Goal: Find specific page/section: Find specific page/section

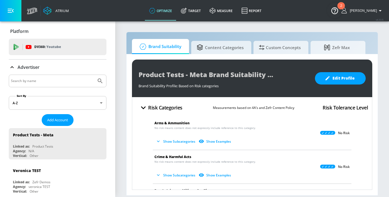
click at [62, 80] on input "Search by name" at bounding box center [52, 80] width 83 height 7
type input "topo chico"
click at [94, 75] on button "Submit Search" at bounding box center [100, 81] width 12 height 12
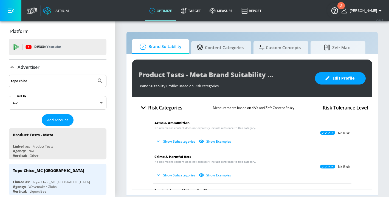
click at [30, 85] on div "topo chico" at bounding box center [58, 81] width 98 height 13
click at [33, 76] on div "topo chico" at bounding box center [58, 81] width 98 height 13
click at [27, 65] on p "Advertiser" at bounding box center [29, 67] width 22 height 6
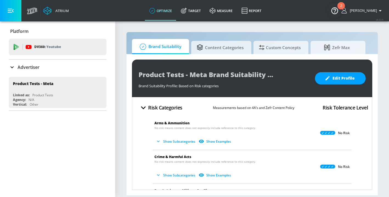
click at [11, 66] on icon at bounding box center [12, 67] width 7 height 7
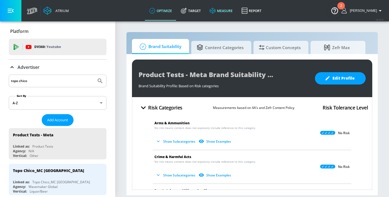
click at [216, 12] on icon at bounding box center [213, 11] width 6 height 6
click at [226, 8] on link "measure" at bounding box center [221, 11] width 32 height 20
click at [11, 7] on button "button" at bounding box center [10, 10] width 21 height 21
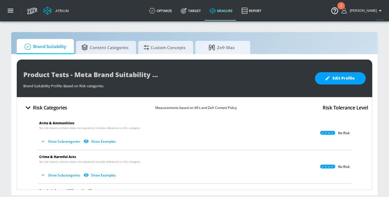
click at [236, 11] on link "measure" at bounding box center [221, 11] width 32 height 20
click at [48, 10] on icon at bounding box center [47, 11] width 8 height 8
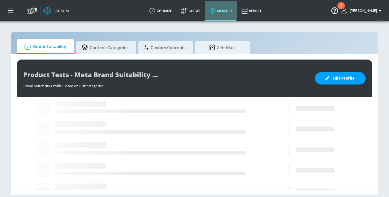
click at [222, 7] on link "measure" at bounding box center [221, 11] width 32 height 20
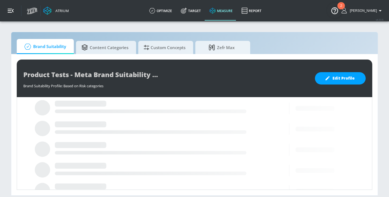
click at [6, 9] on button "button" at bounding box center [10, 10] width 21 height 21
